Goal: Complete application form

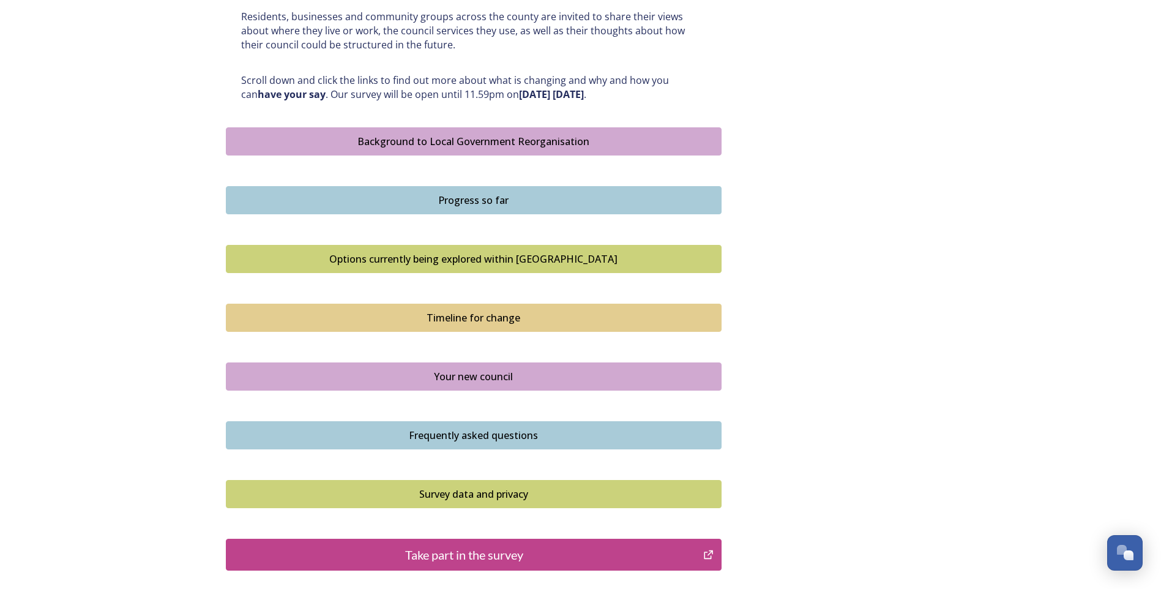
scroll to position [728, 0]
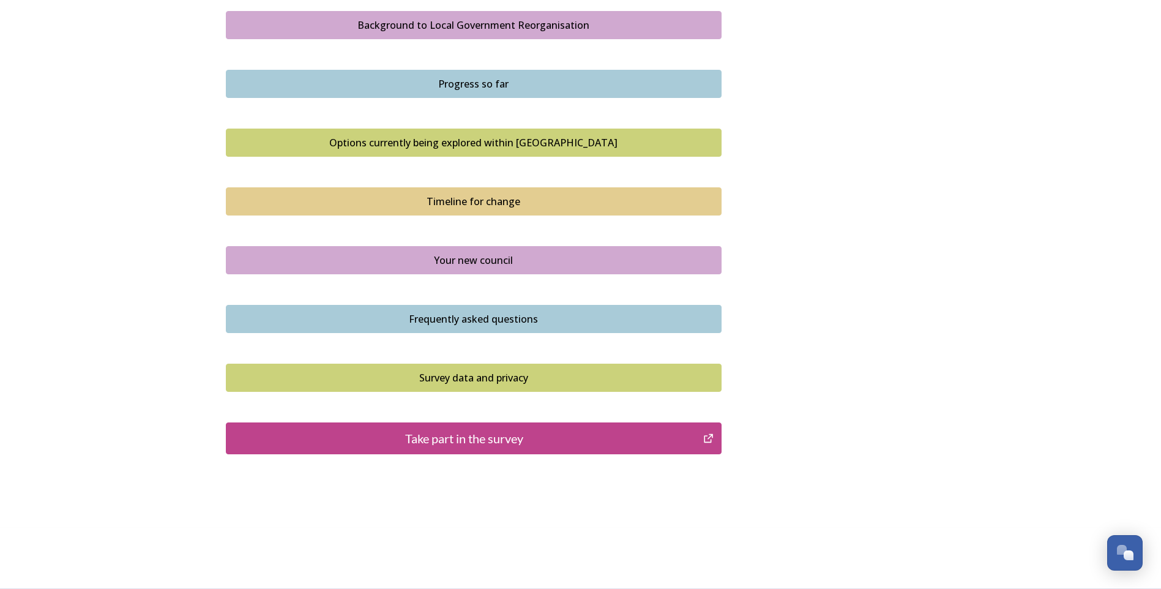
click at [477, 438] on div "Take part in the survey" at bounding box center [465, 438] width 464 height 18
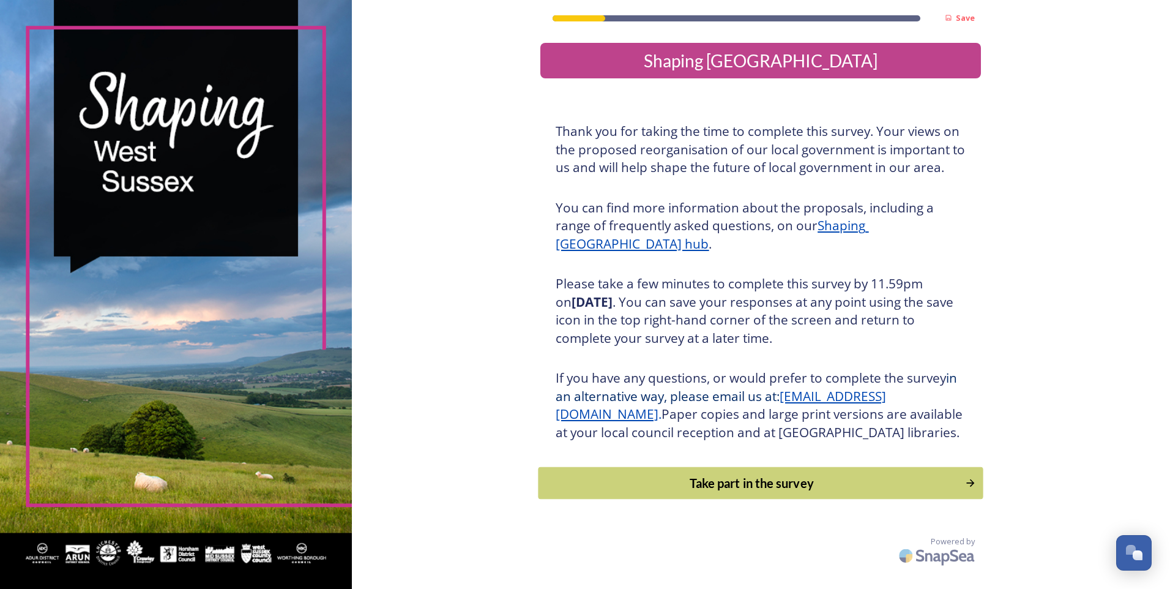
click at [765, 492] on div "Take part in the survey" at bounding box center [752, 483] width 414 height 18
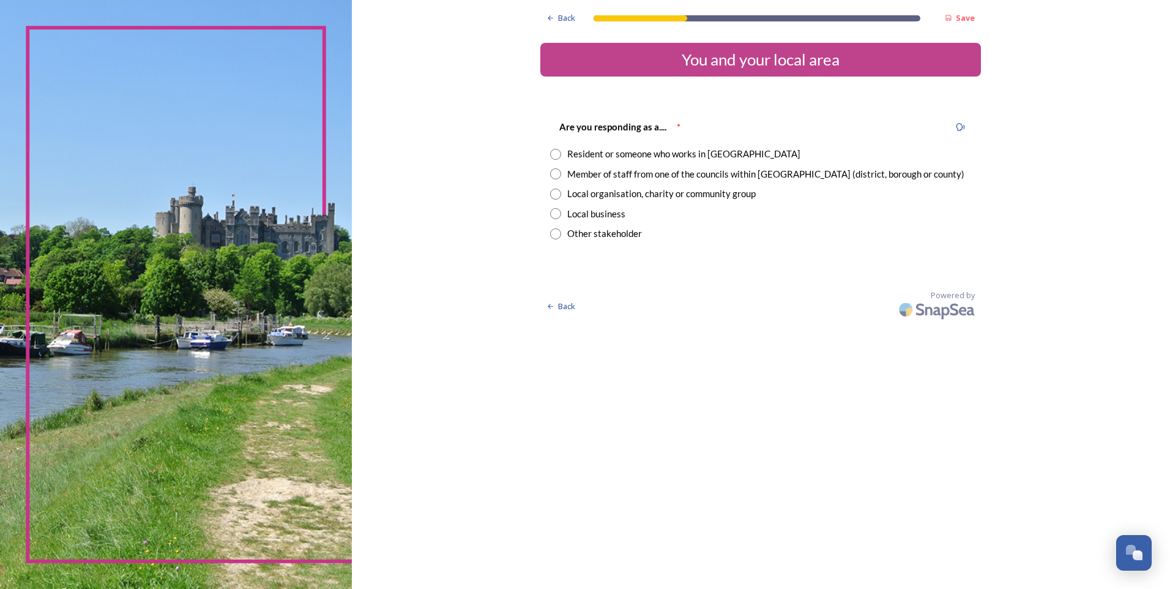
click at [555, 174] on input "radio" at bounding box center [555, 173] width 11 height 11
radio input "true"
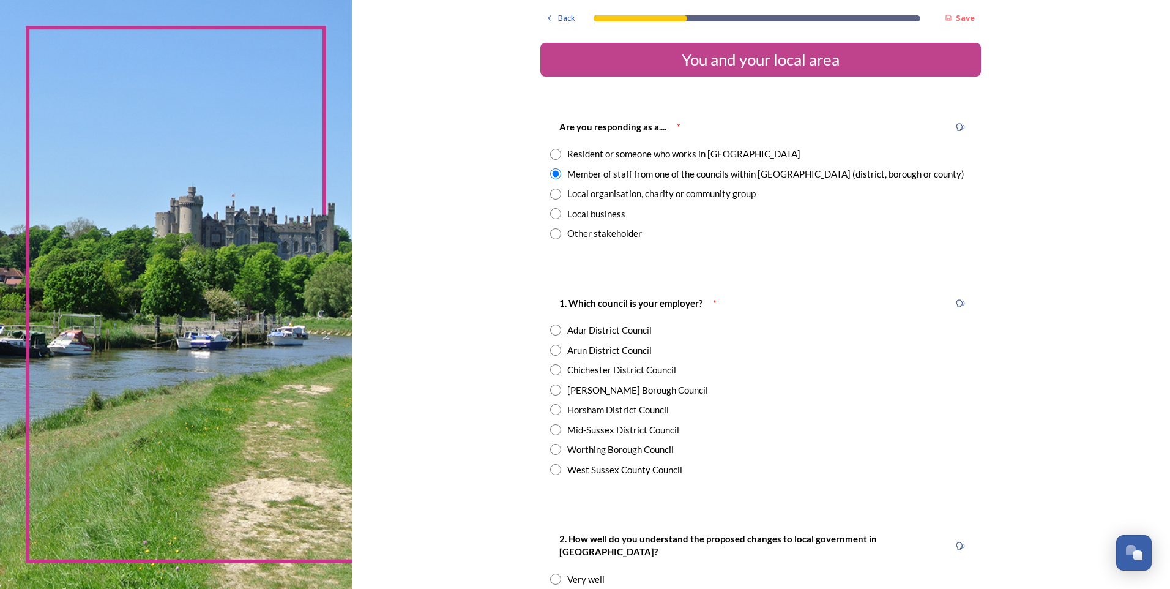
click at [553, 471] on input "radio" at bounding box center [555, 469] width 11 height 11
radio input "true"
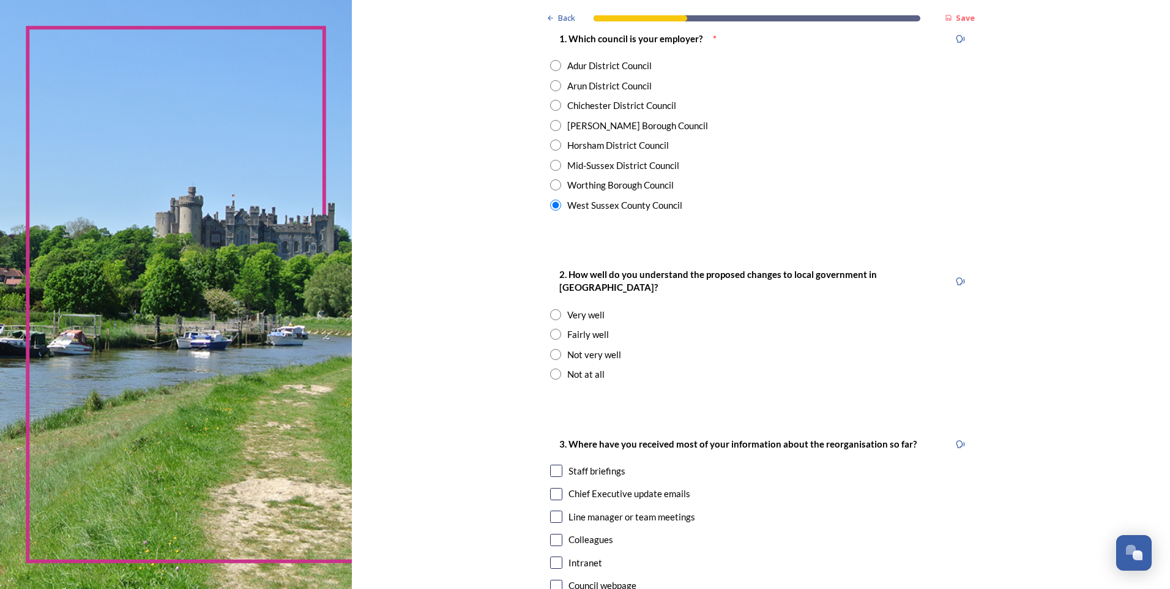
scroll to position [306, 0]
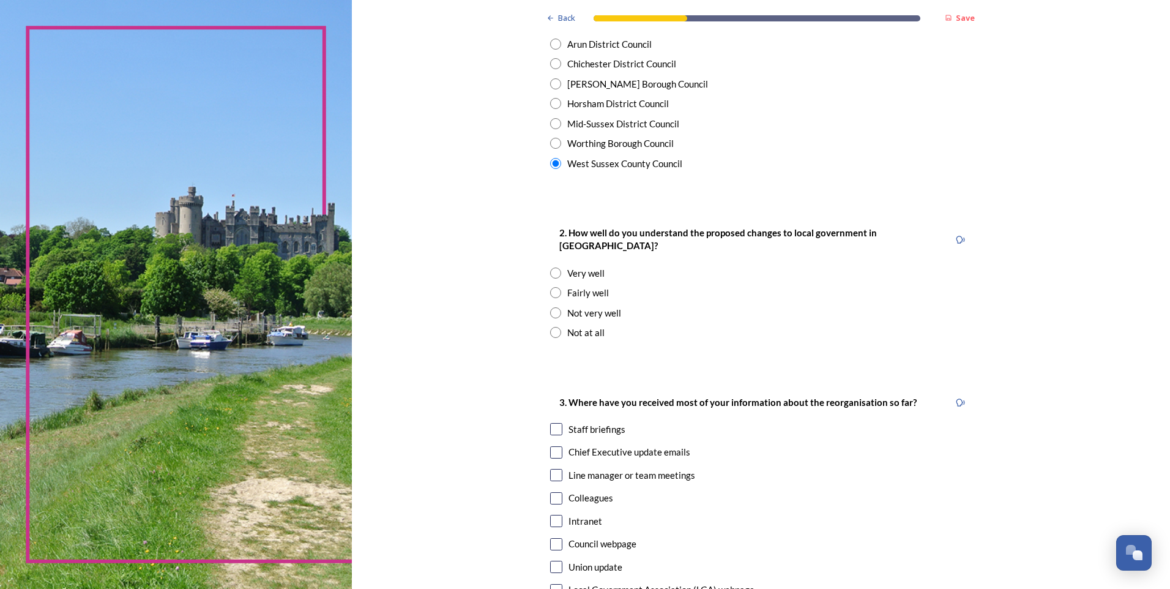
click at [552, 287] on input "radio" at bounding box center [555, 292] width 11 height 11
radio input "true"
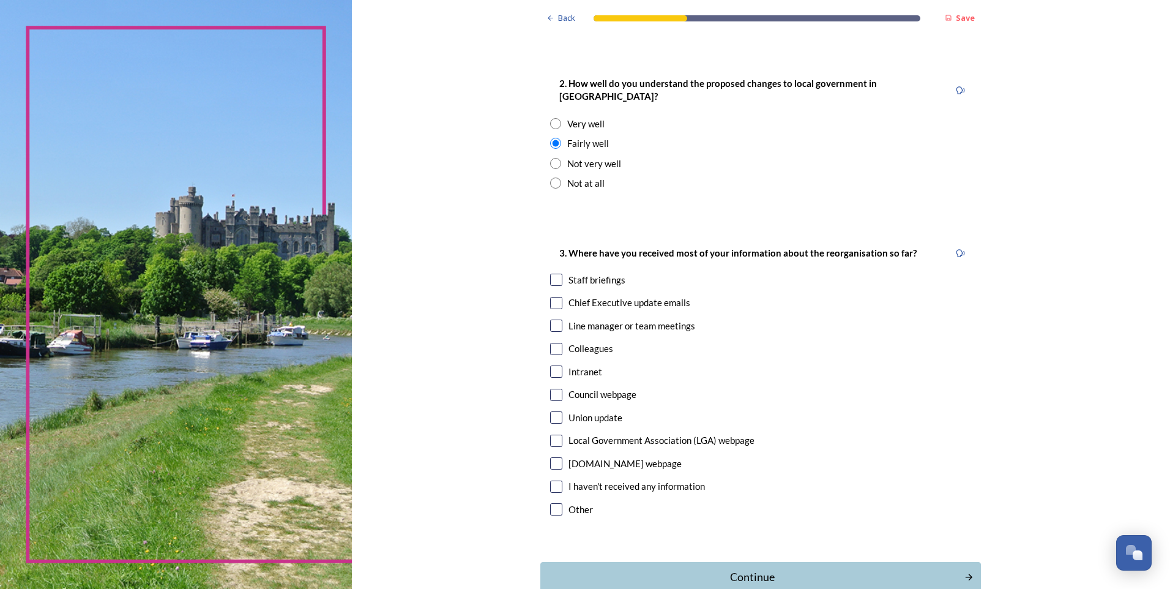
scroll to position [490, 0]
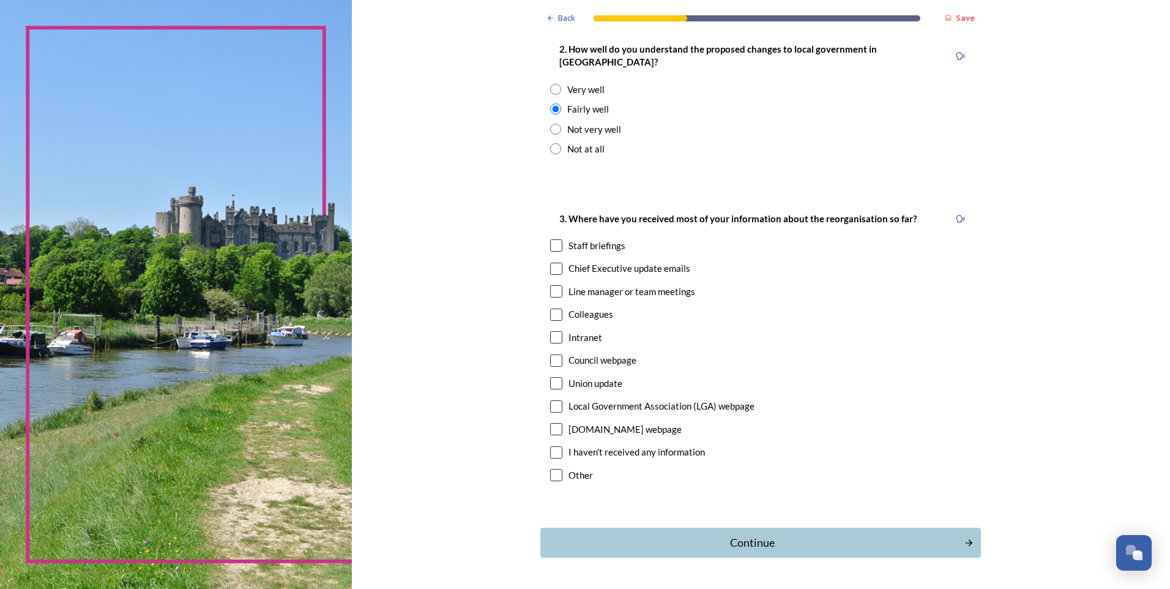
click at [554, 285] on input "checkbox" at bounding box center [556, 291] width 12 height 12
checkbox input "true"
click at [551, 331] on input "checkbox" at bounding box center [556, 337] width 12 height 12
checkbox input "true"
click at [737, 534] on div "Continue" at bounding box center [752, 542] width 414 height 17
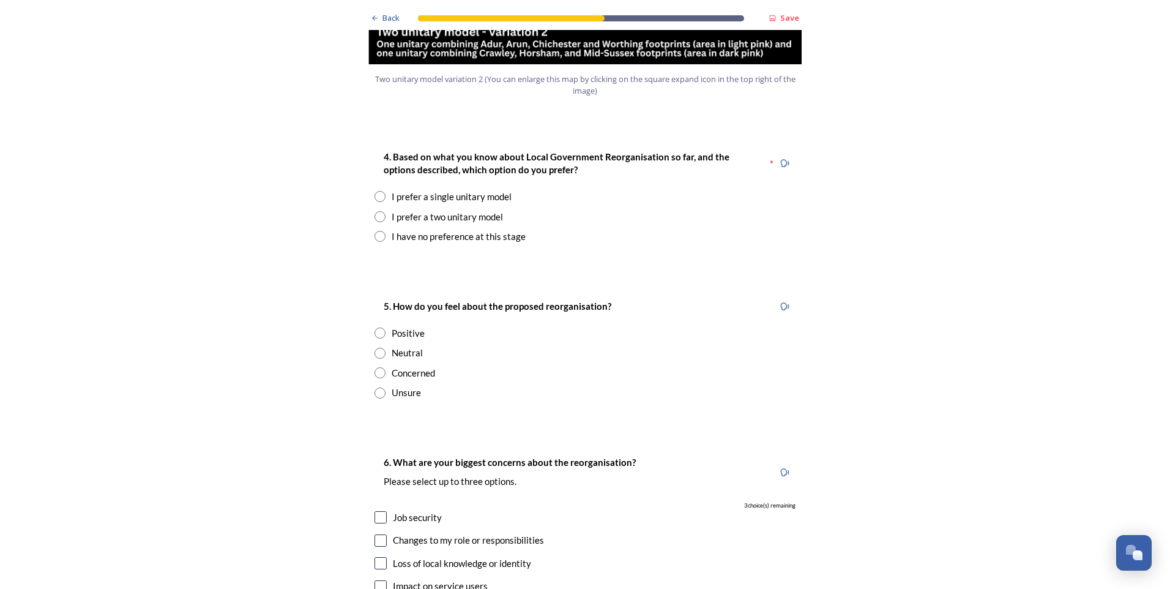
scroll to position [1591, 0]
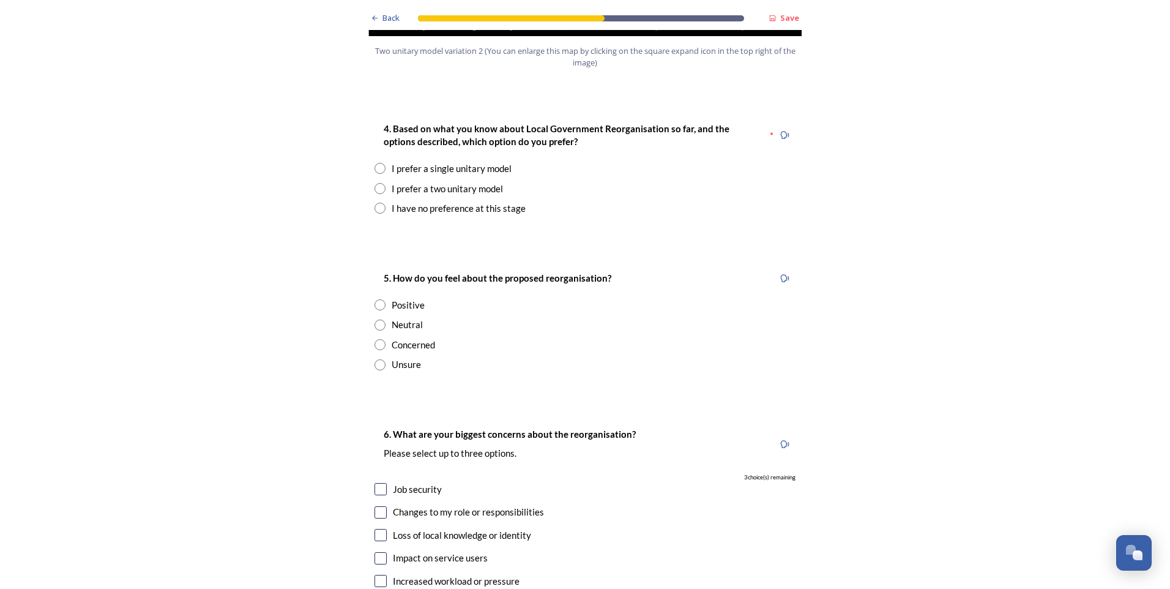
click at [379, 163] on input "radio" at bounding box center [380, 168] width 11 height 11
radio input "true"
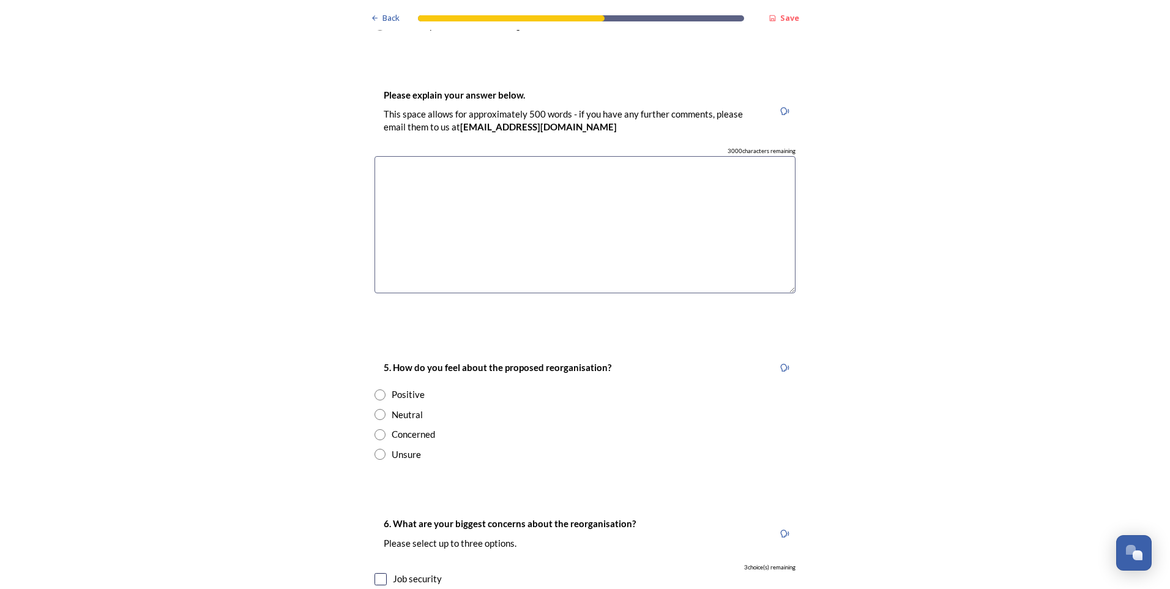
scroll to position [1775, 0]
click at [375, 389] on input "radio" at bounding box center [380, 394] width 11 height 11
radio input "true"
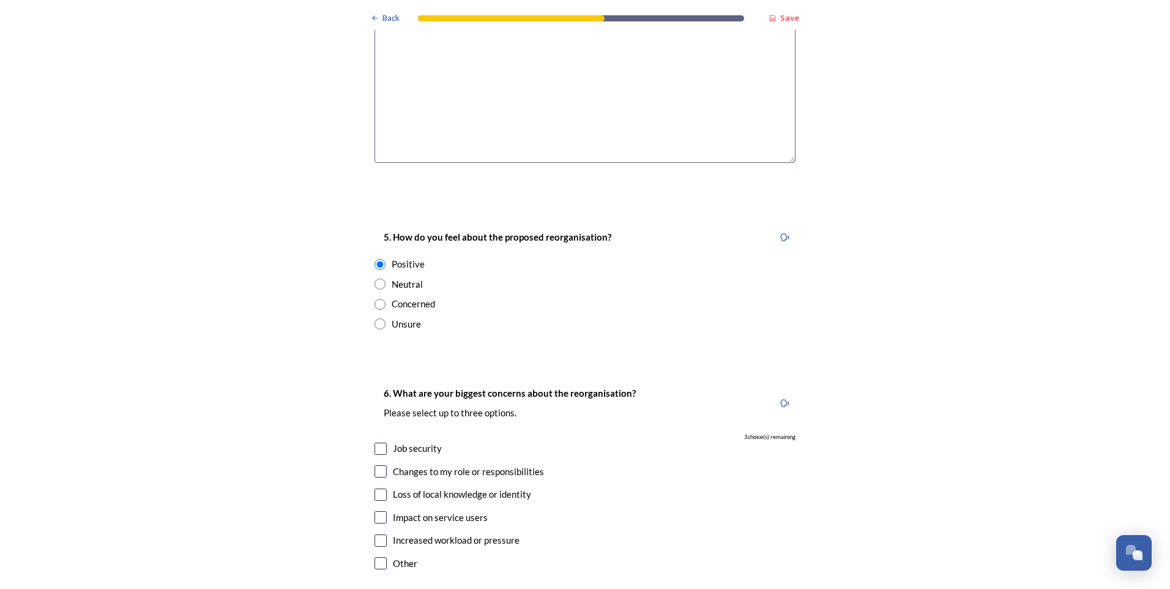
scroll to position [1958, 0]
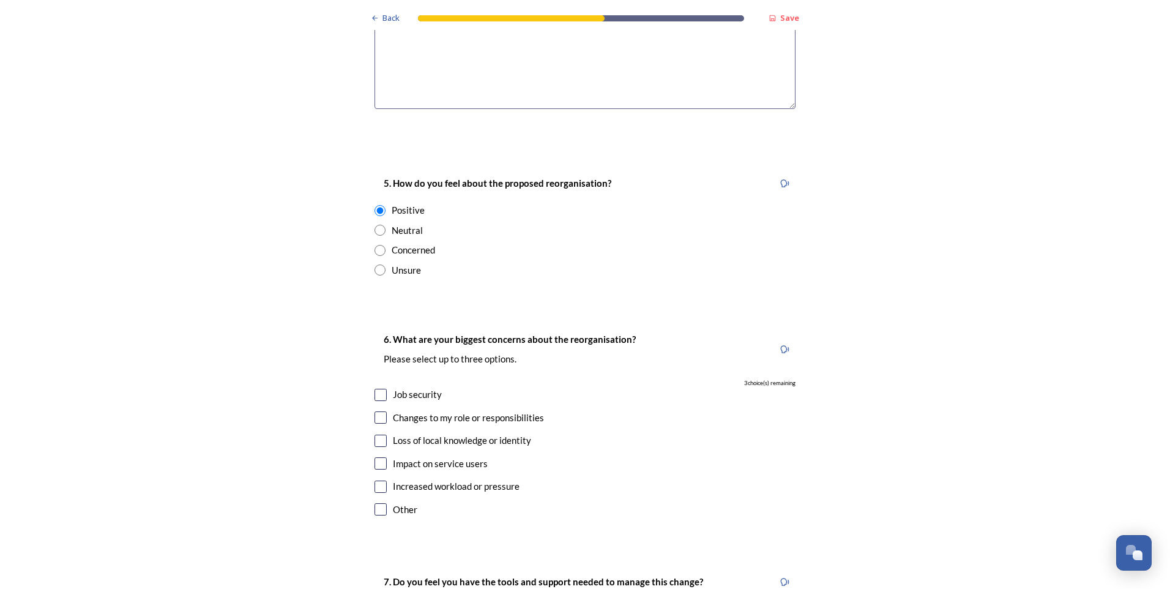
click at [375, 389] on input "checkbox" at bounding box center [381, 395] width 12 height 12
checkbox input "true"
click at [381, 411] on input "checkbox" at bounding box center [381, 417] width 12 height 12
checkbox input "true"
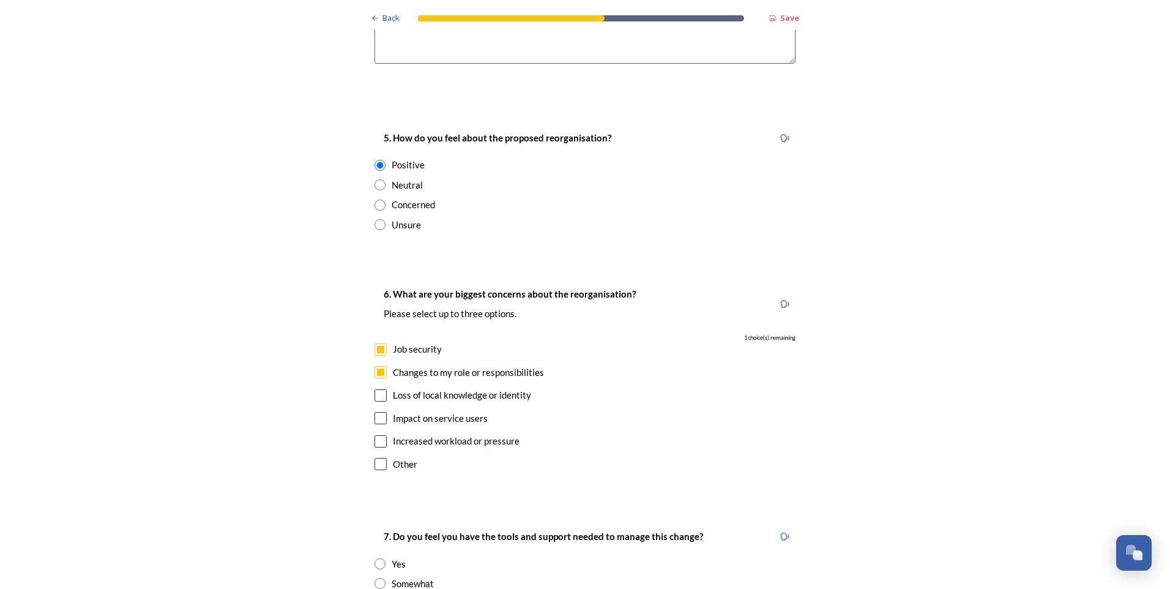
scroll to position [2203, 0]
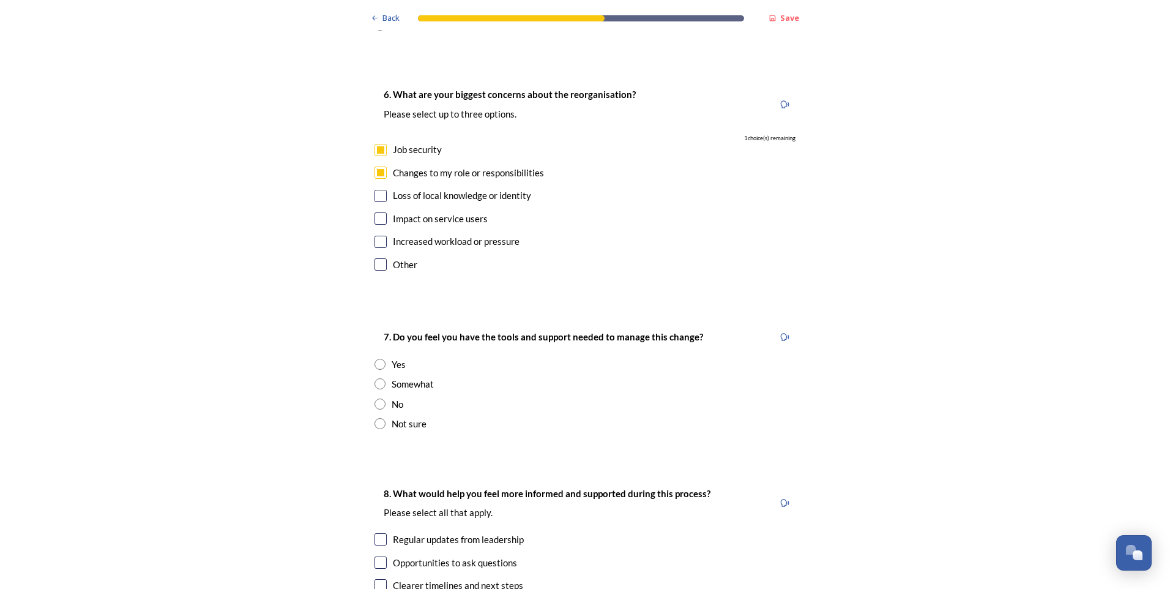
click at [375, 359] on input "radio" at bounding box center [380, 364] width 11 height 11
radio input "true"
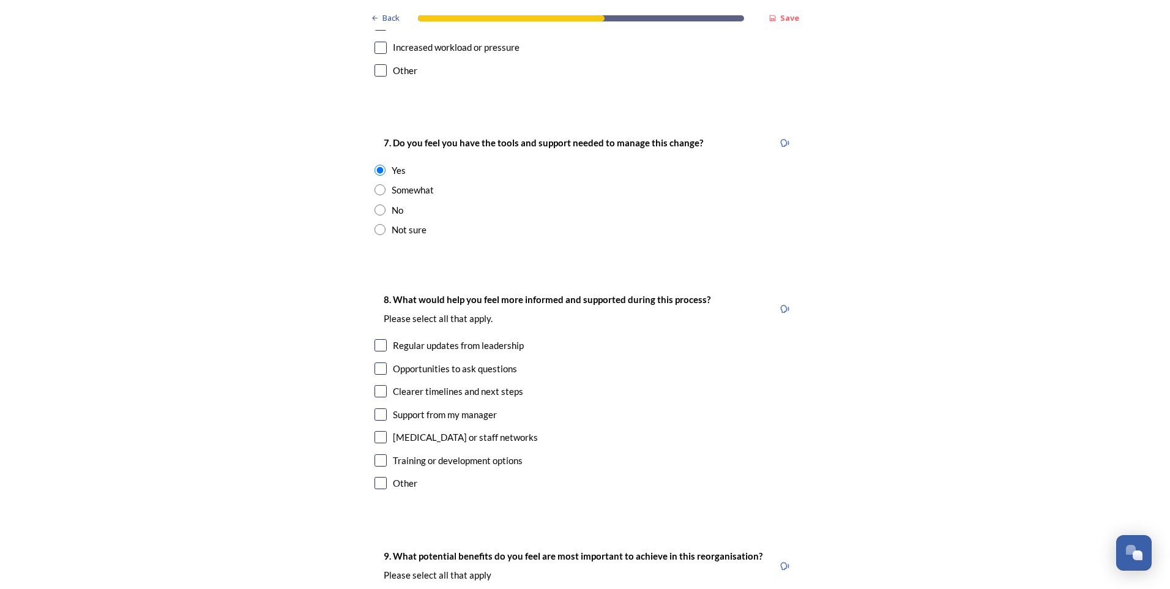
scroll to position [2448, 0]
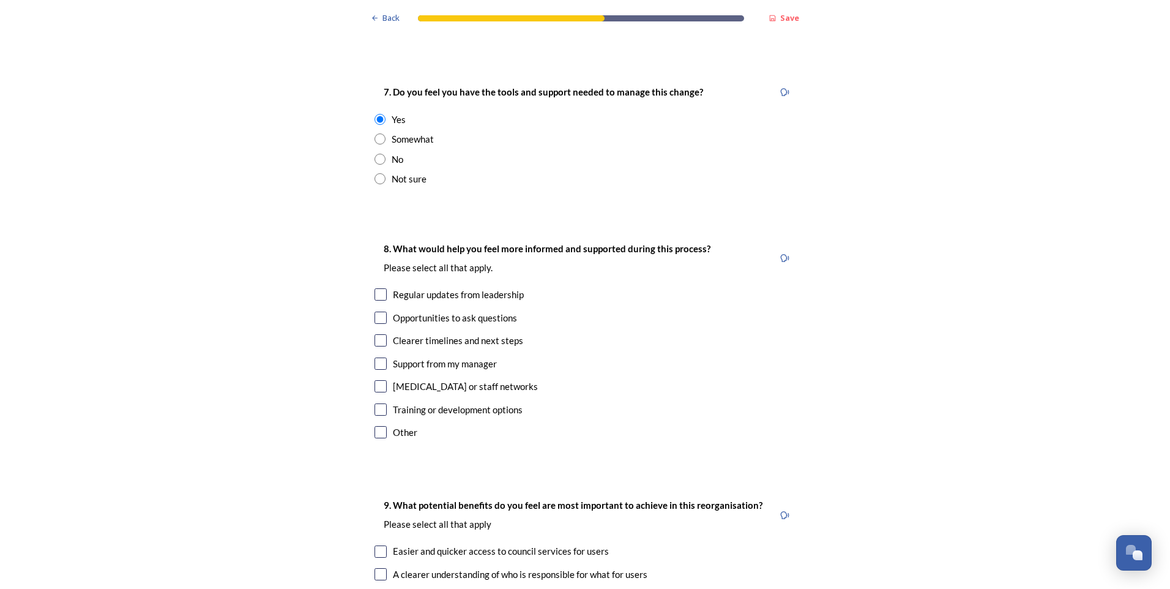
click at [376, 334] on input "checkbox" at bounding box center [381, 340] width 12 height 12
checkbox input "true"
click at [376, 288] on input "checkbox" at bounding box center [381, 294] width 12 height 12
checkbox input "true"
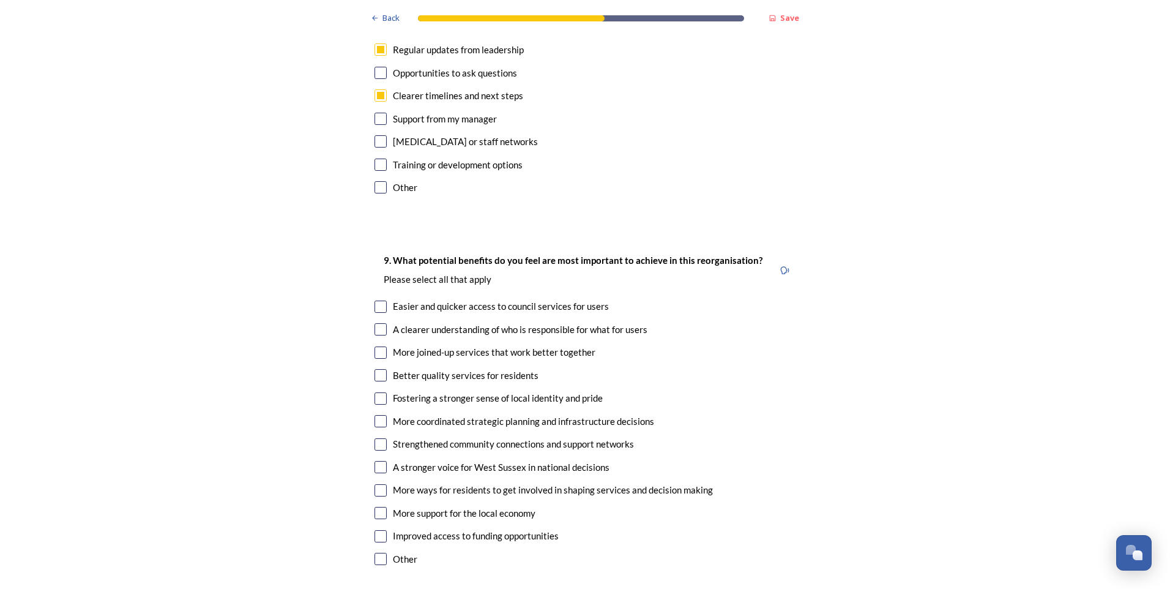
scroll to position [2754, 0]
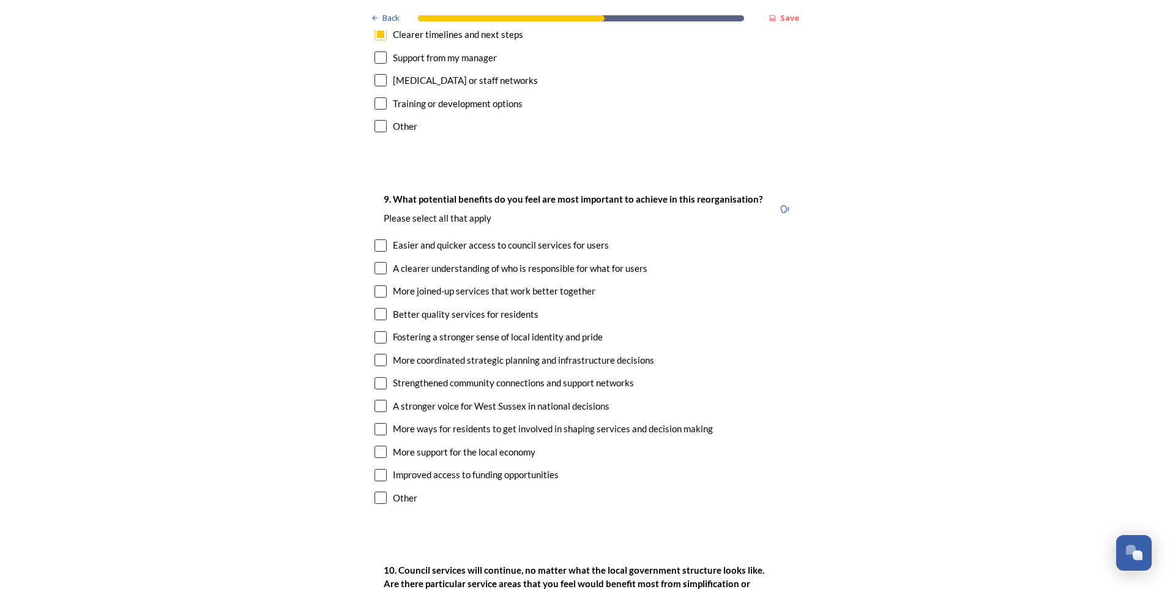
click at [378, 239] on input "checkbox" at bounding box center [381, 245] width 12 height 12
checkbox input "true"
click at [381, 308] on input "checkbox" at bounding box center [381, 314] width 12 height 12
checkbox input "true"
click at [377, 285] on input "checkbox" at bounding box center [381, 291] width 12 height 12
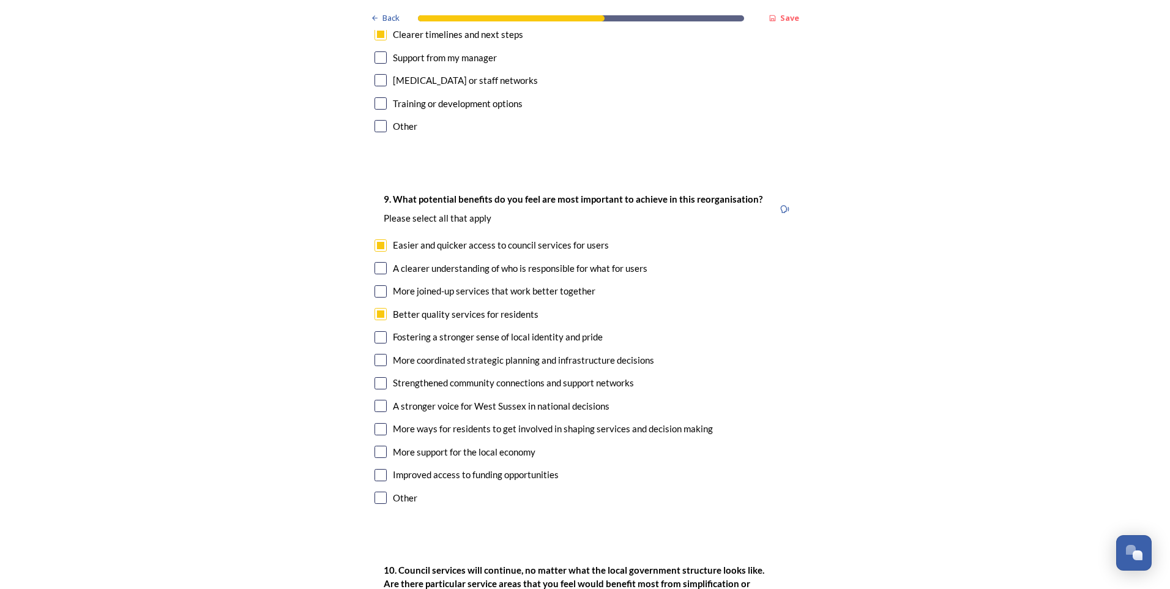
checkbox input "true"
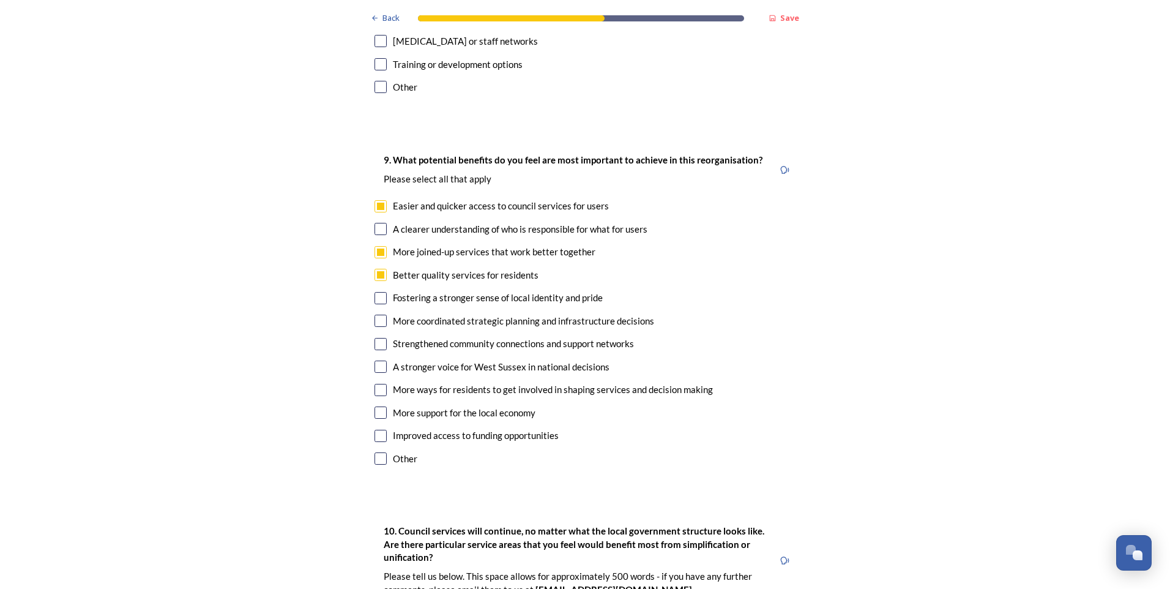
scroll to position [2815, 0]
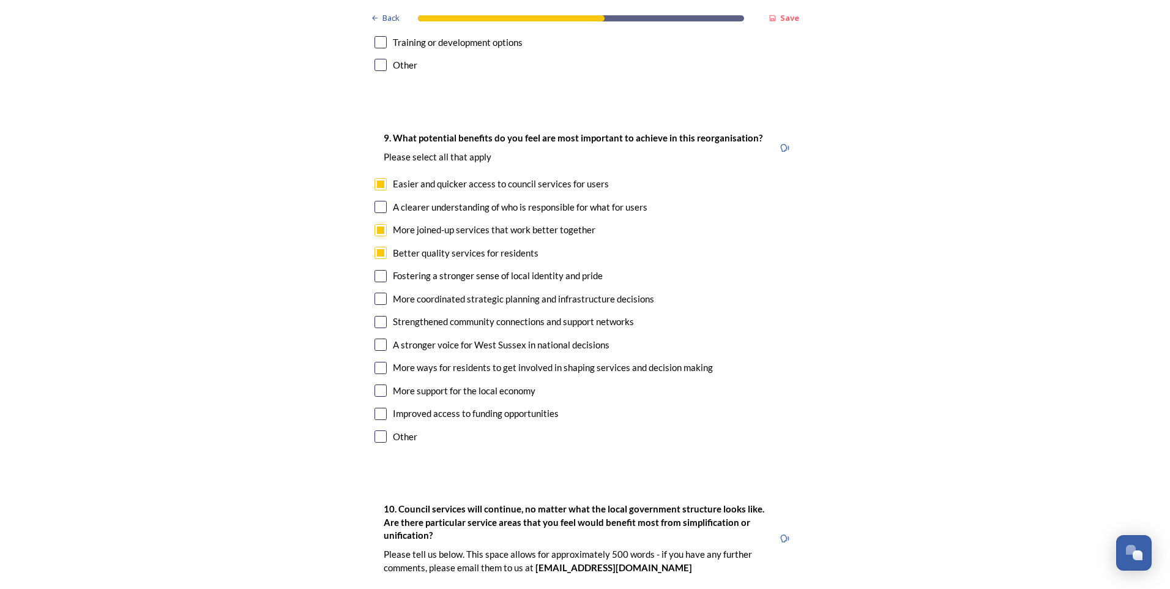
click at [375, 338] on input "checkbox" at bounding box center [381, 344] width 12 height 12
checkbox input "true"
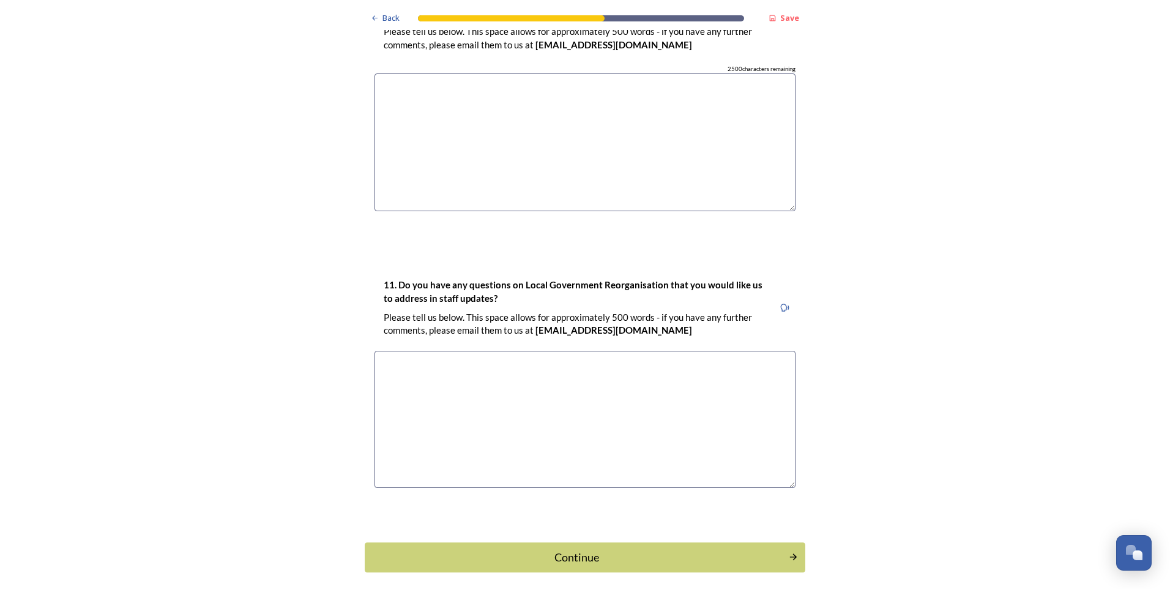
scroll to position [3356, 0]
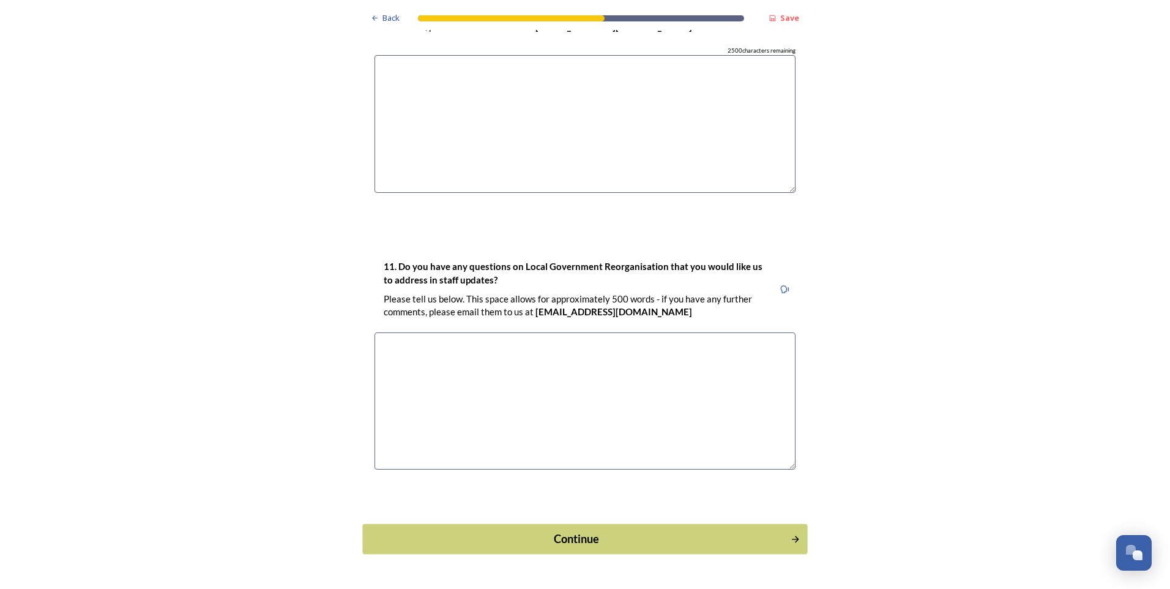
click at [635, 524] on button "Continue" at bounding box center [584, 539] width 445 height 30
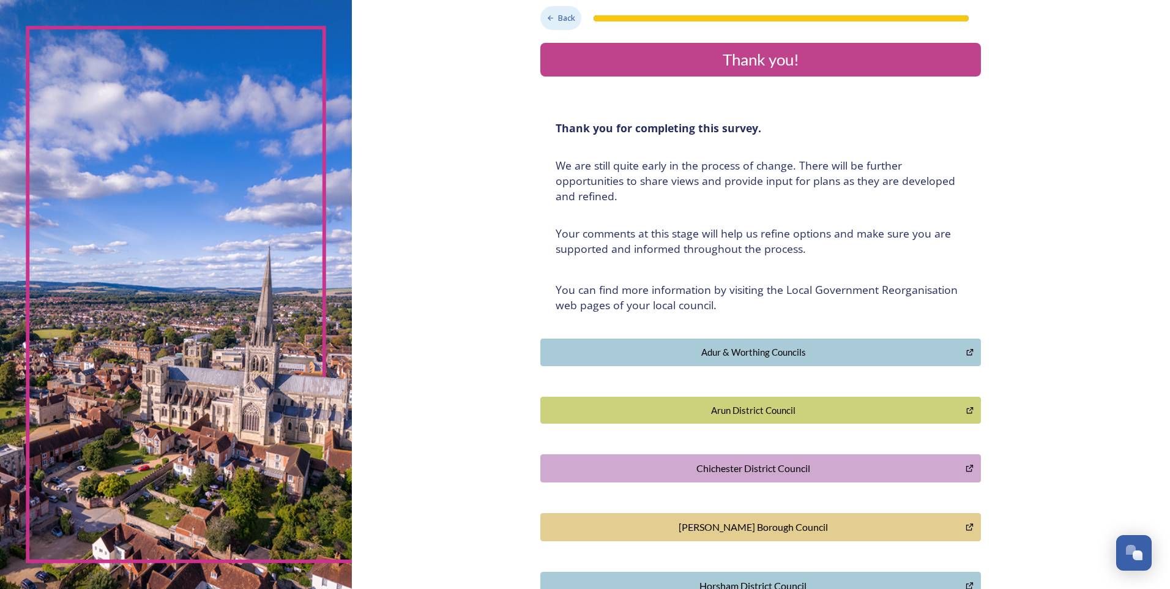
click at [553, 15] on div "Back" at bounding box center [560, 18] width 41 height 24
